Goal: Information Seeking & Learning: Find specific fact

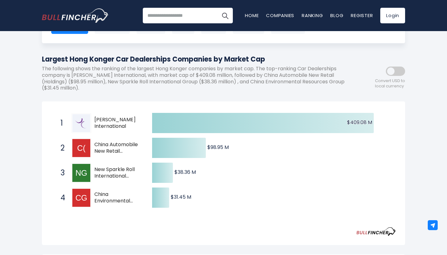
scroll to position [55, 0]
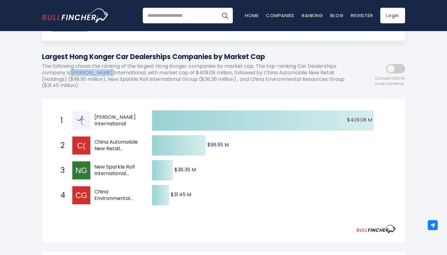
drag, startPoint x: 71, startPoint y: 71, endPoint x: 109, endPoint y: 71, distance: 38.5
click at [109, 71] on p "The following shows the ranking of the largest Hong Konger companies by market …" at bounding box center [196, 76] width 308 height 26
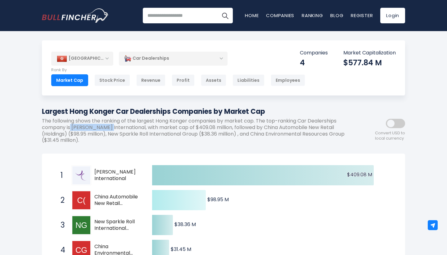
scroll to position [0, 0]
click at [197, 58] on div "Car Dealerships" at bounding box center [173, 58] width 109 height 14
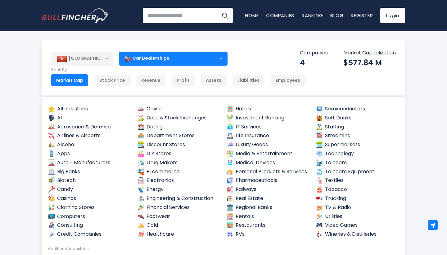
click at [229, 43] on div "Hong Kong Entire World 30,364 North America United States 3,960" at bounding box center [224, 67] width 364 height 55
click at [265, 46] on div "Hong Kong Entire World 30,364 North America United States 3,960" at bounding box center [224, 67] width 364 height 55
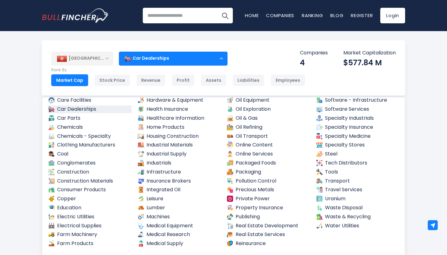
scroll to position [210, 0]
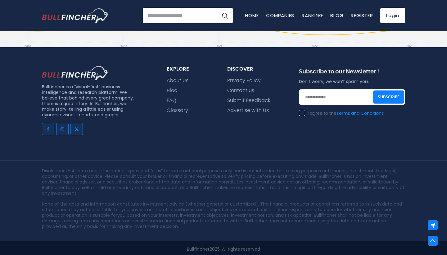
click at [200, 136] on div "explore About Us Blog FAQ Glossary" at bounding box center [189, 105] width 61 height 79
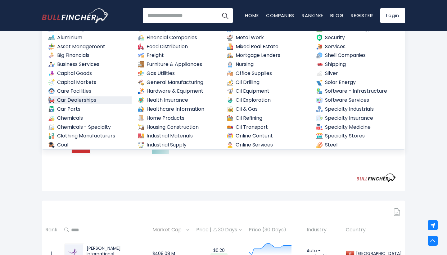
scroll to position [70, 0]
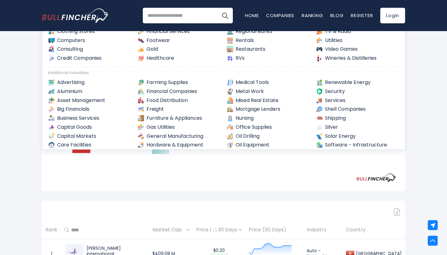
click at [19, 168] on div "Hong Kong Entire World 30,364 North America" at bounding box center [223, 160] width 447 height 453
click at [100, 171] on div "Created with Highcharts 12.1.2 $409.08 M ​ $409.08 M $98.95 M ​ $98.95 M $38.36…" at bounding box center [223, 120] width 345 height 126
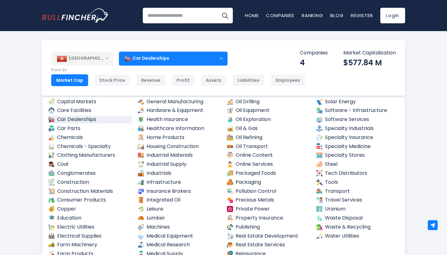
scroll to position [210, 0]
click at [73, 81] on div "Market Cap" at bounding box center [69, 80] width 37 height 12
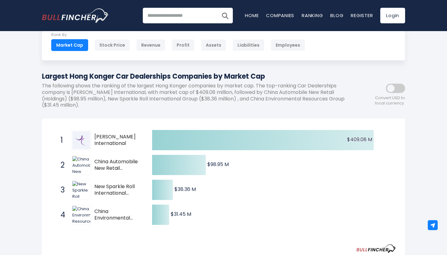
scroll to position [45, 0]
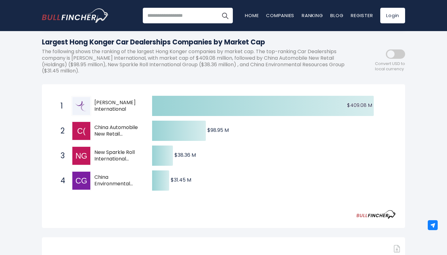
drag, startPoint x: 128, startPoint y: 108, endPoint x: 94, endPoint y: 100, distance: 34.4
click at [94, 100] on span "[PERSON_NAME] International" at bounding box center [117, 105] width 47 height 13
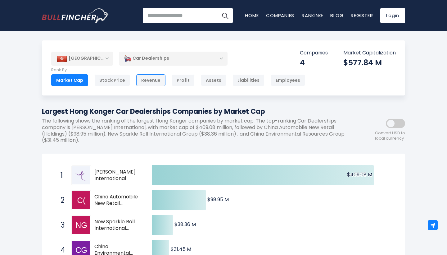
click at [156, 78] on div "Revenue" at bounding box center [150, 80] width 29 height 12
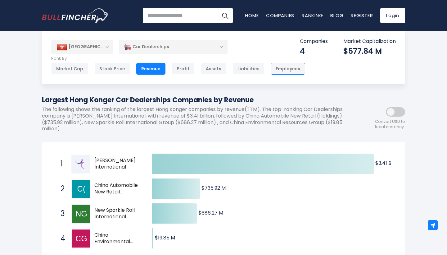
scroll to position [11, 0]
click at [179, 69] on div "Profit" at bounding box center [183, 69] width 23 height 12
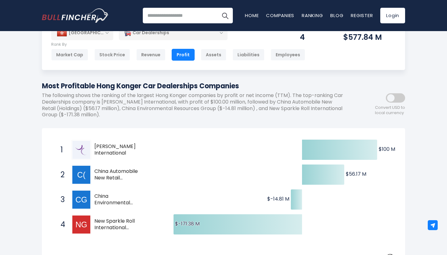
scroll to position [21, 0]
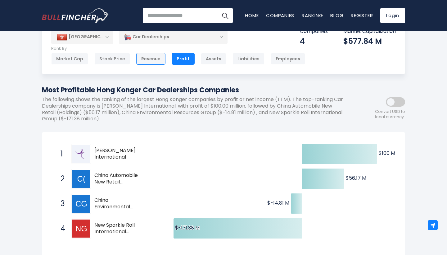
click at [150, 60] on div "Revenue" at bounding box center [150, 59] width 29 height 12
